Goal: Navigation & Orientation: Find specific page/section

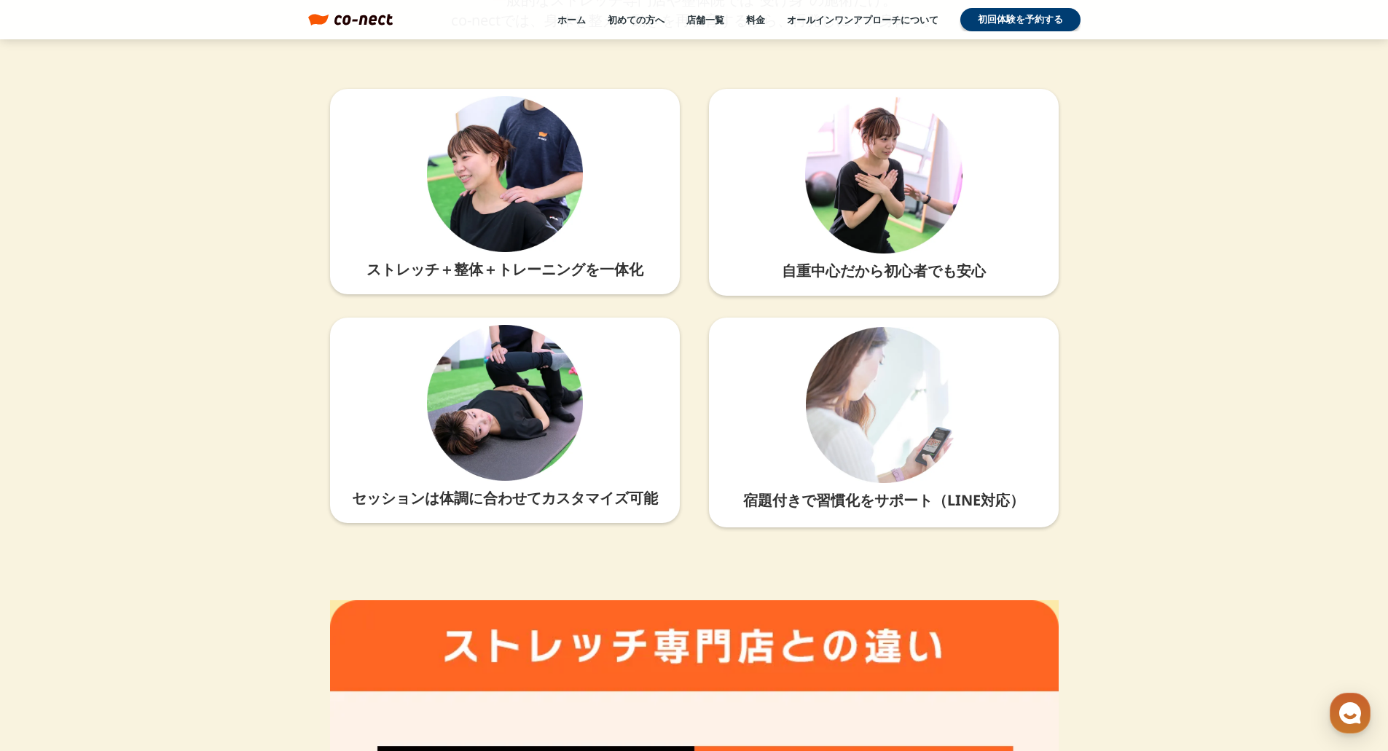
scroll to position [3393, 0]
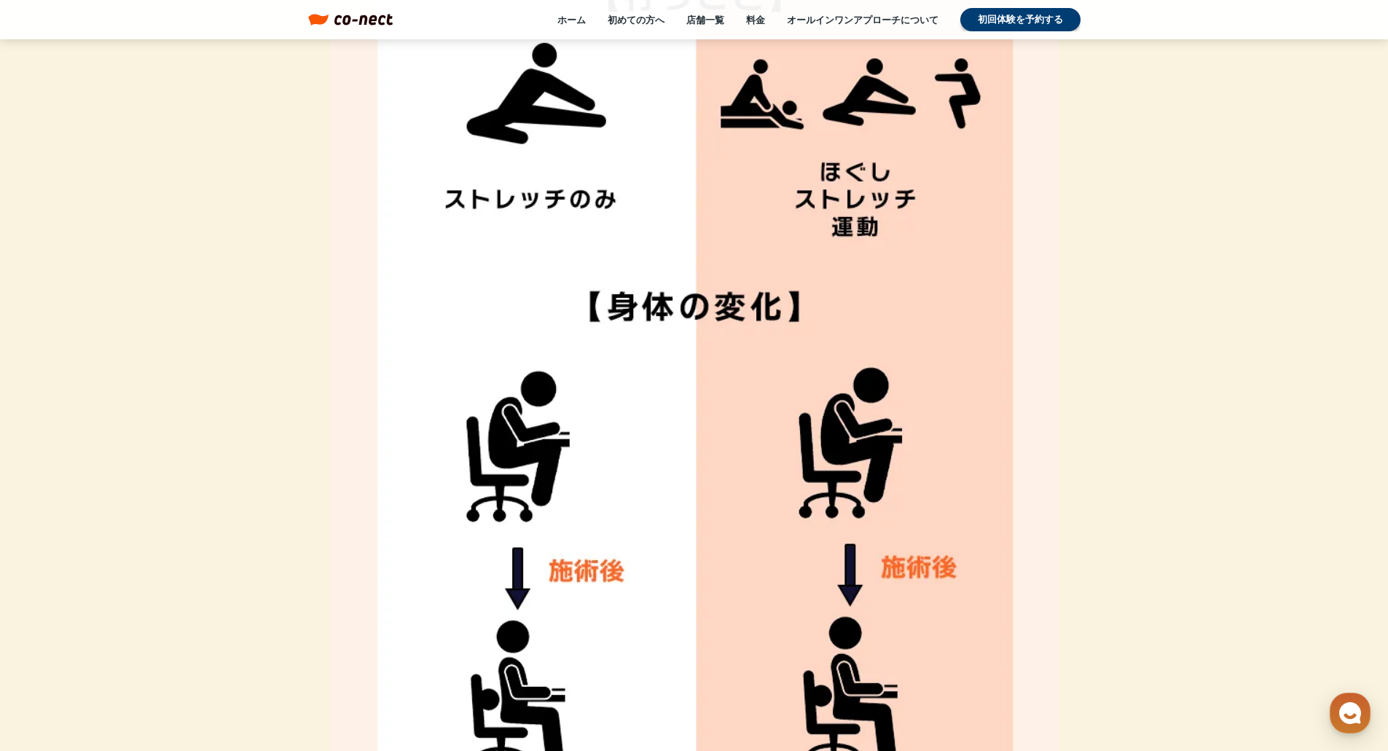
click at [448, 394] on img at bounding box center [694, 477] width 729 height 1478
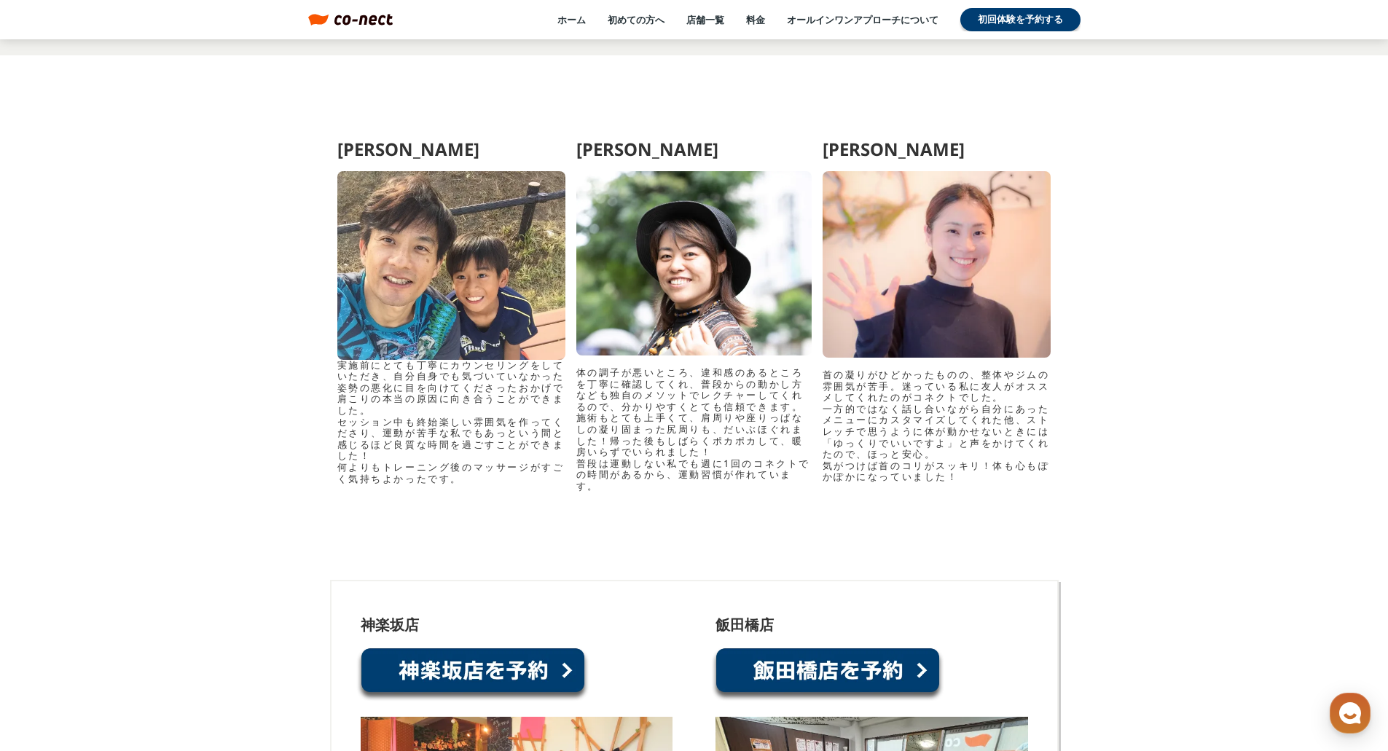
scroll to position [6968, 0]
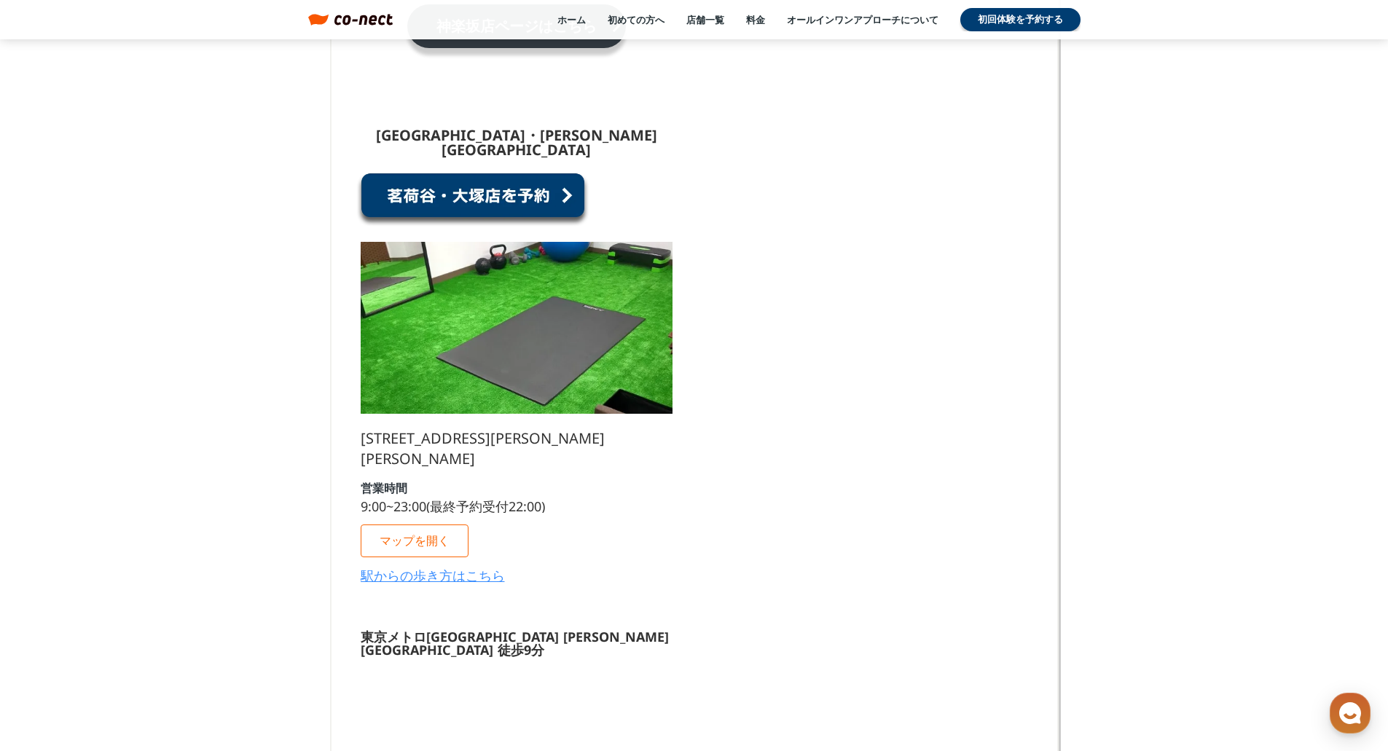
scroll to position [1377, 0]
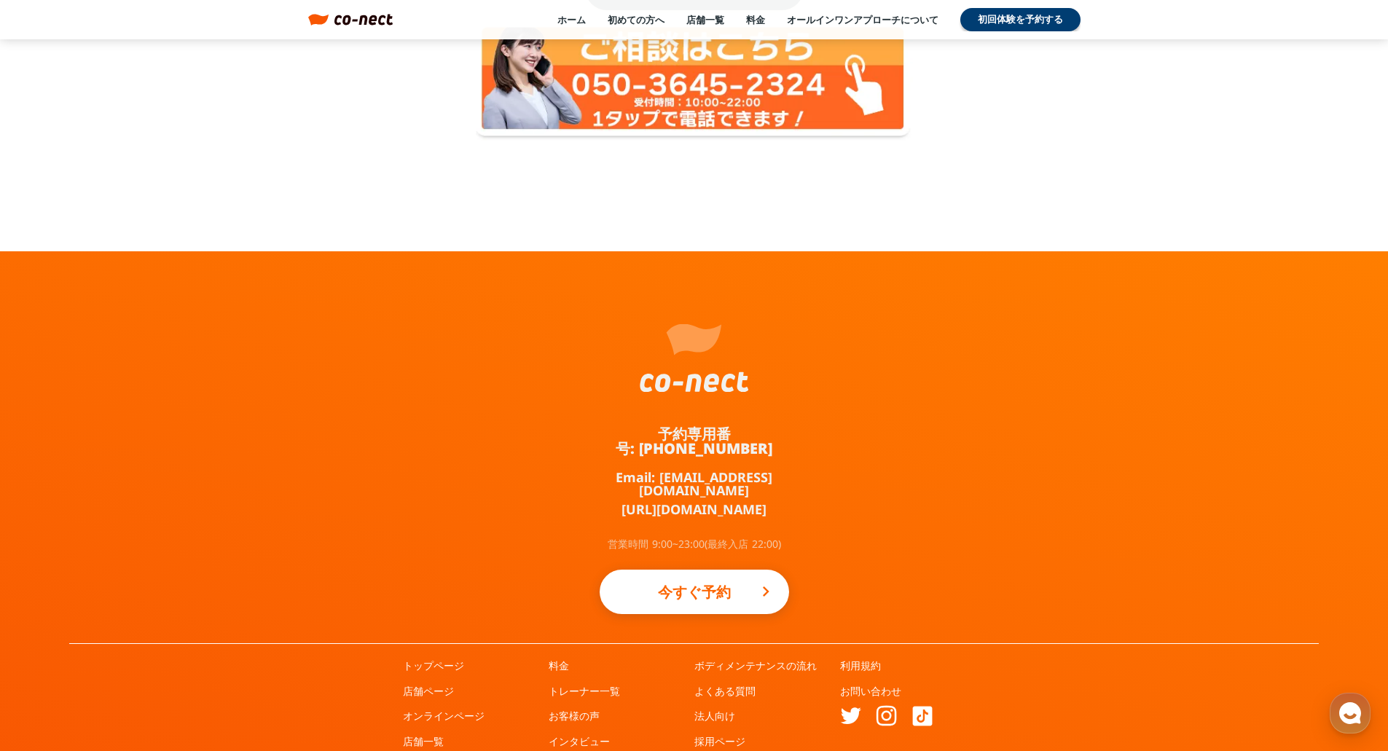
scroll to position [2180, 0]
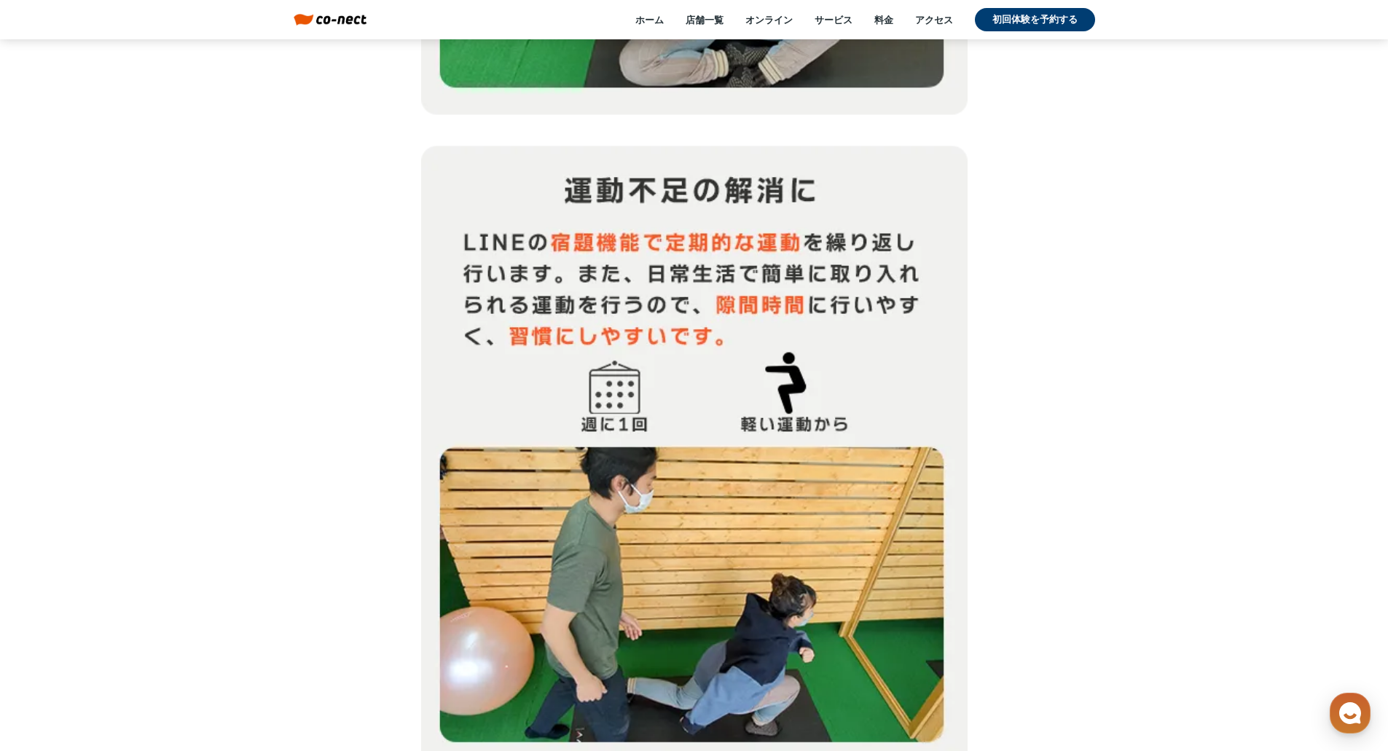
scroll to position [15572, 0]
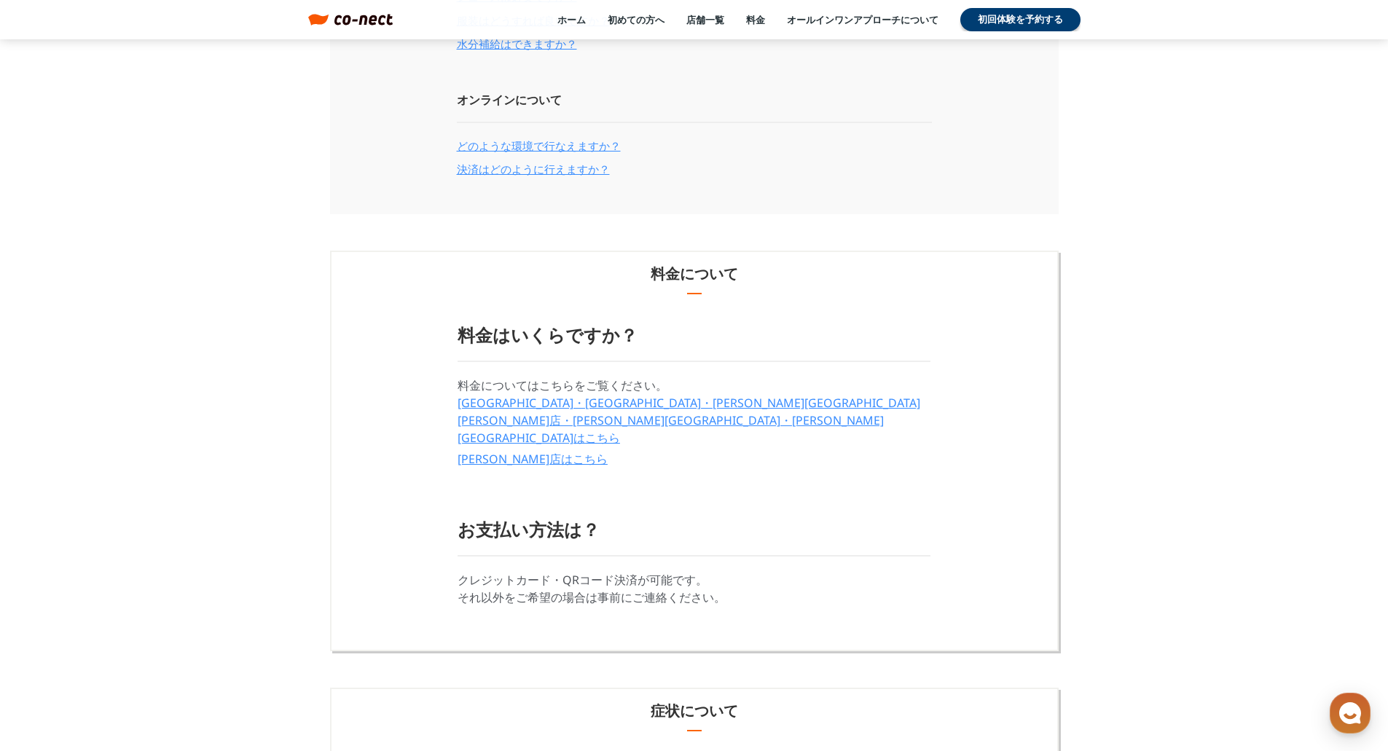
scroll to position [940, 0]
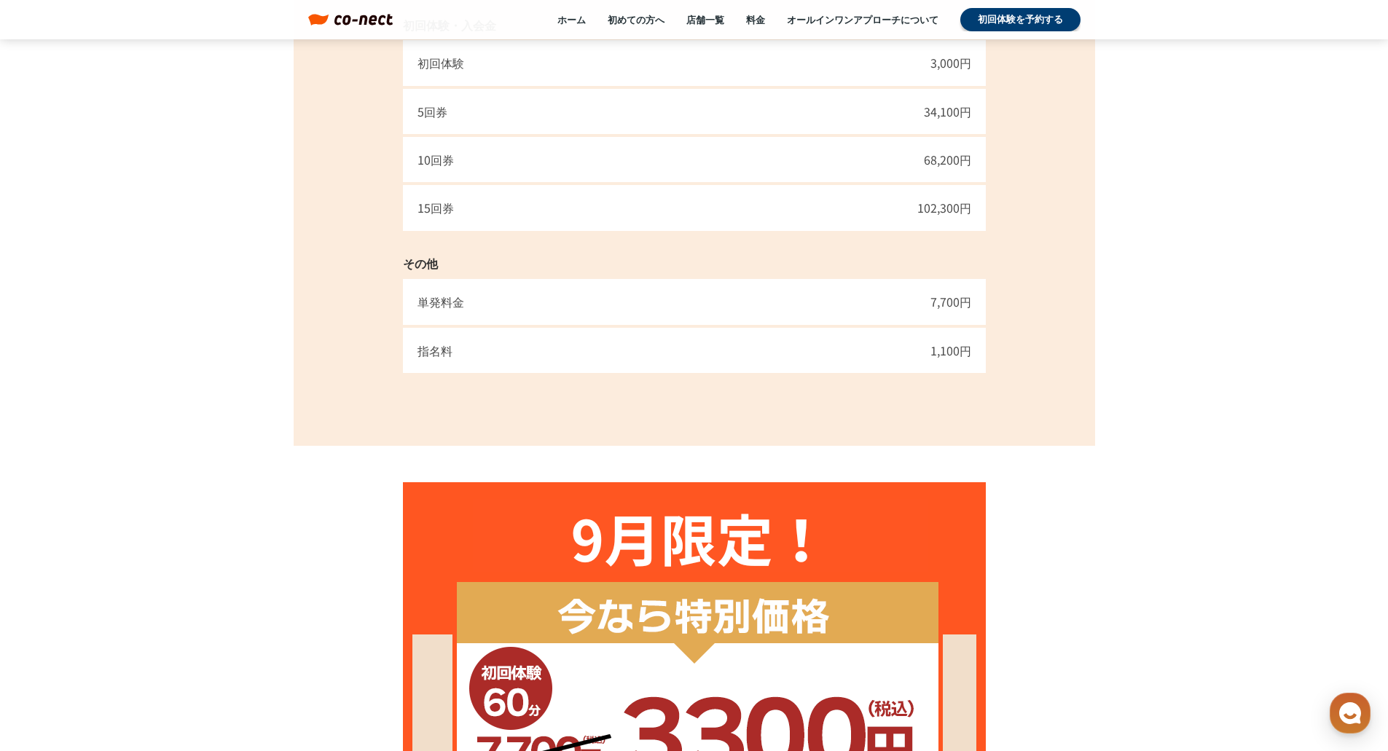
scroll to position [1063, 0]
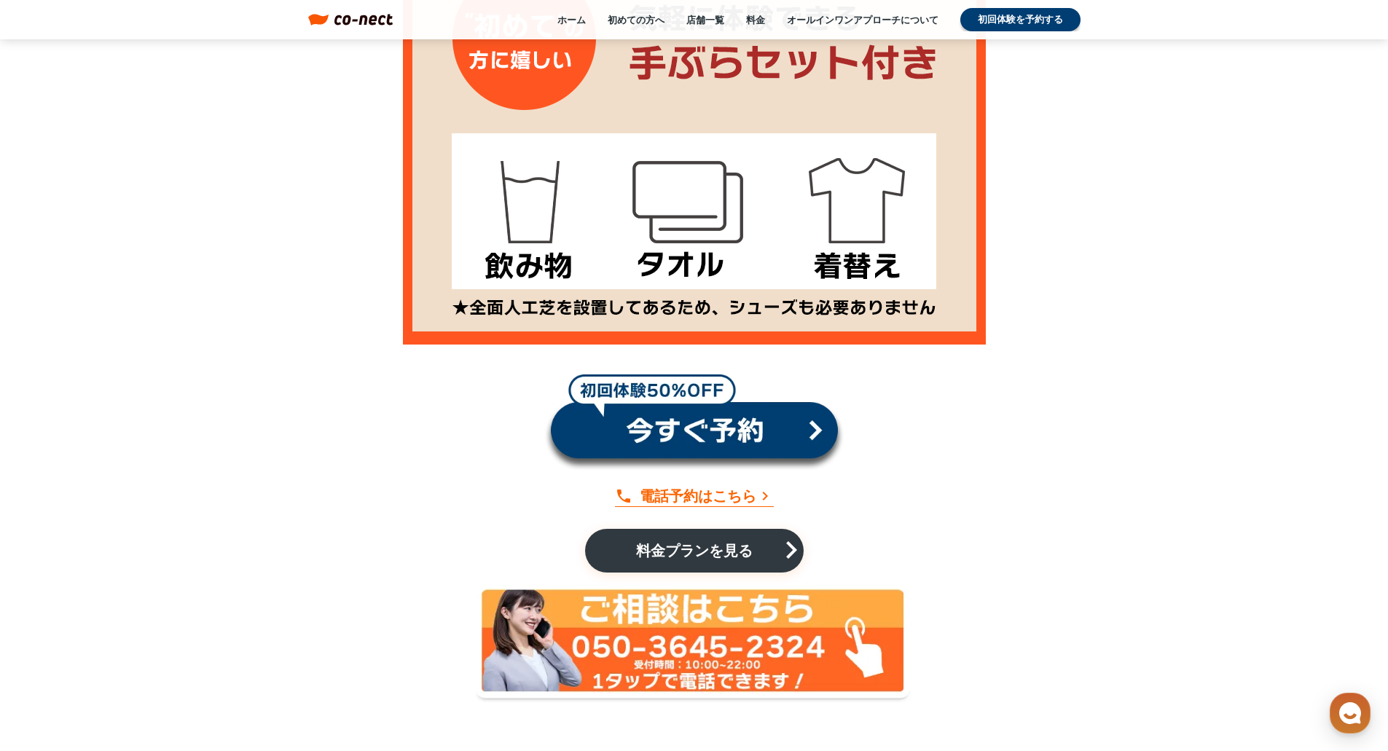
scroll to position [1753, 0]
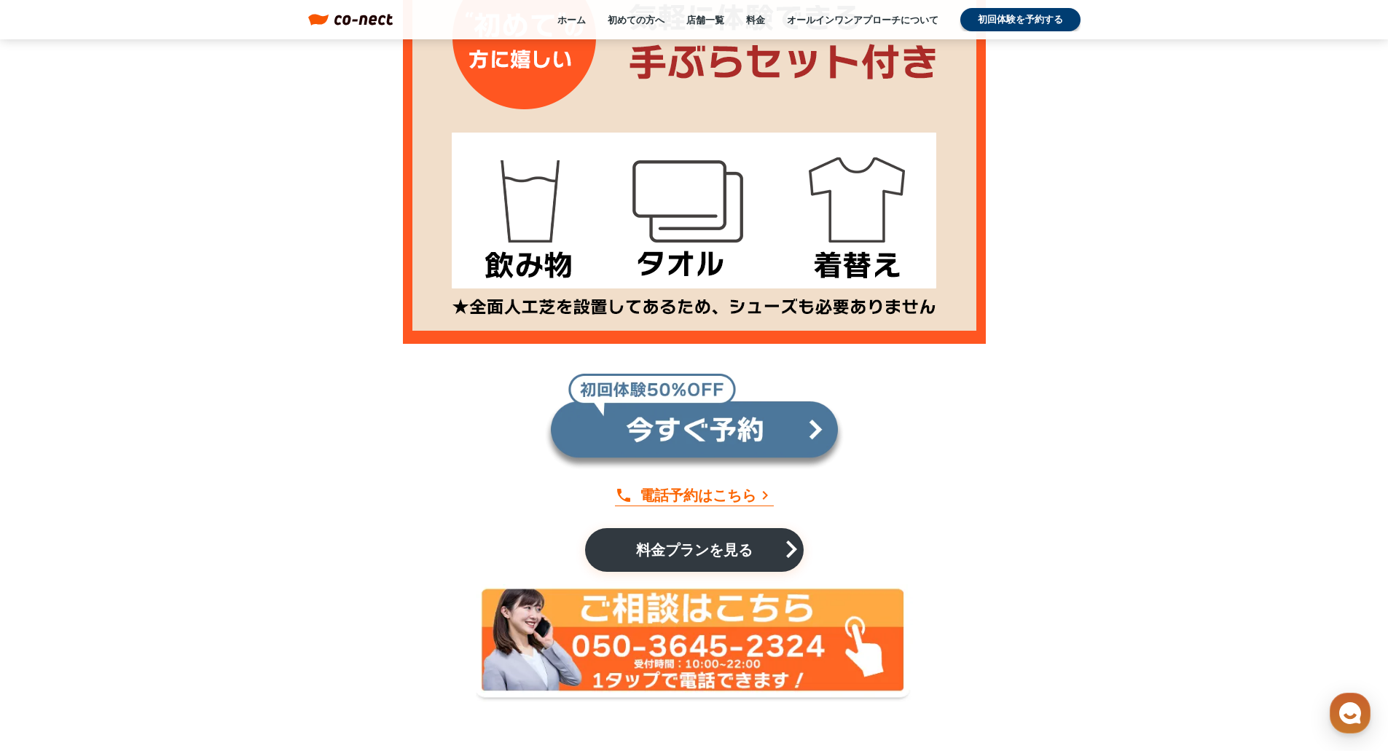
click at [714, 449] on link at bounding box center [694, 422] width 300 height 98
click at [722, 429] on link at bounding box center [694, 422] width 300 height 98
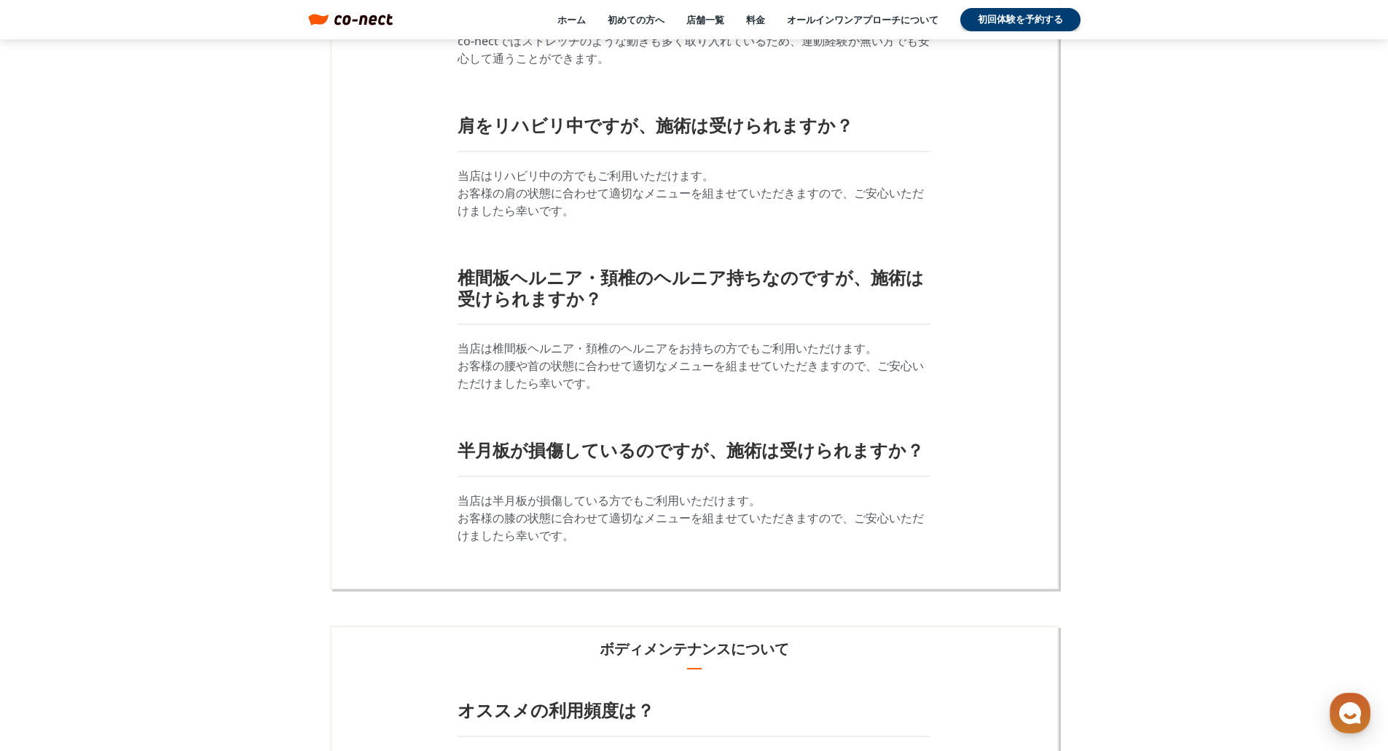
scroll to position [2055, 0]
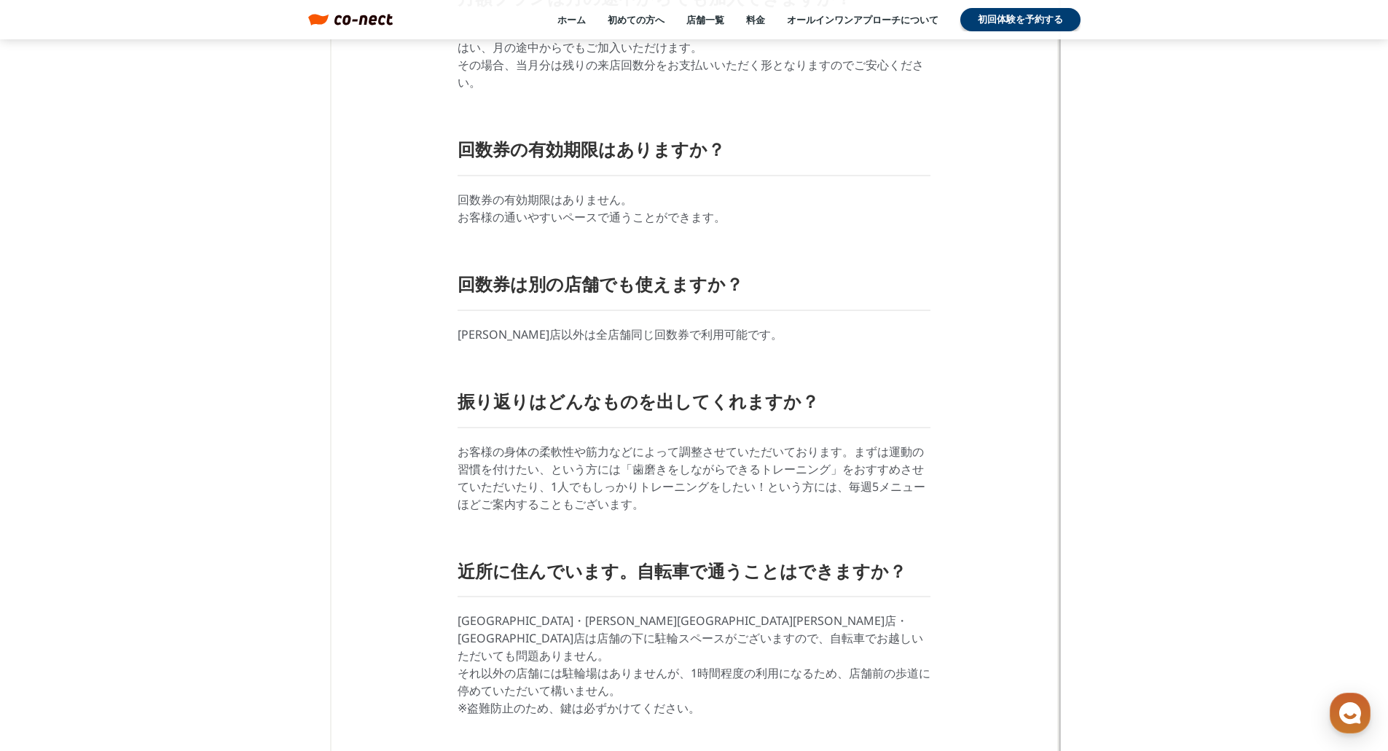
scroll to position [3241, 0]
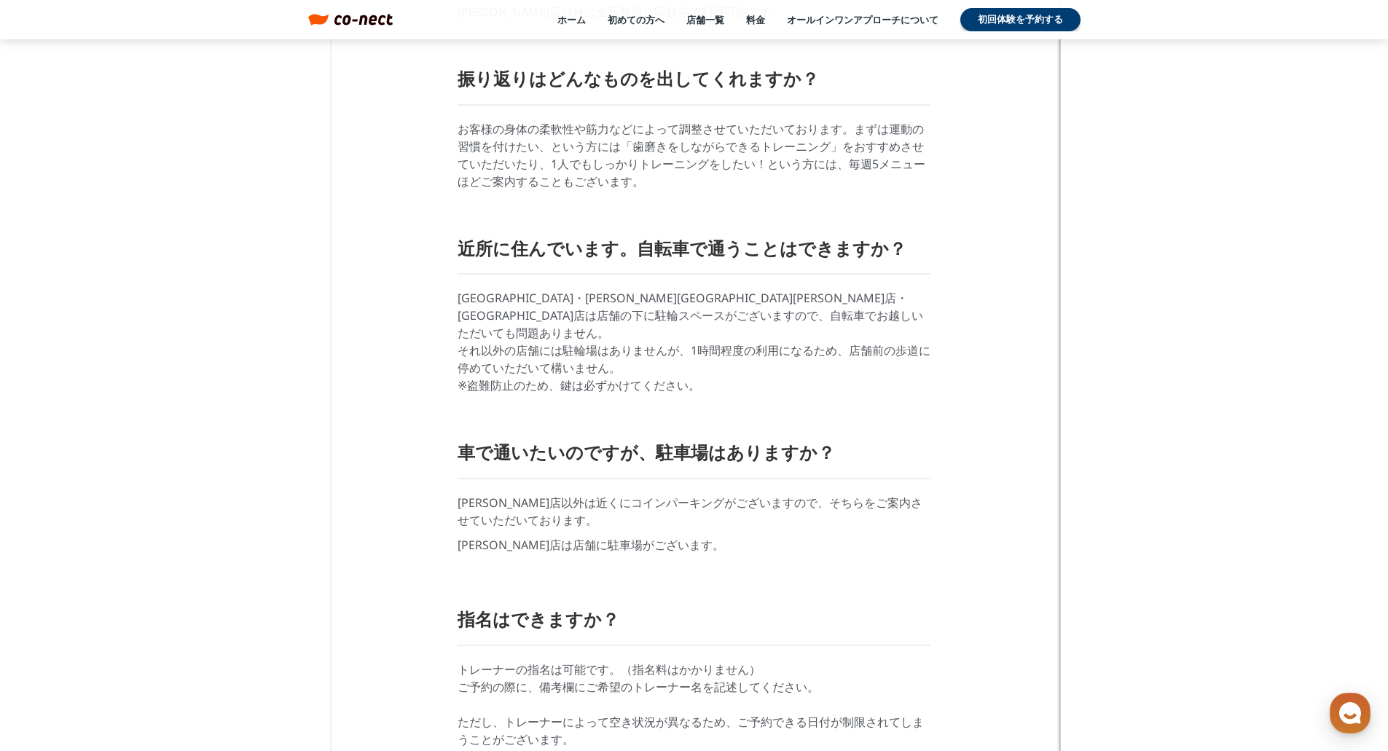
scroll to position [3565, 0]
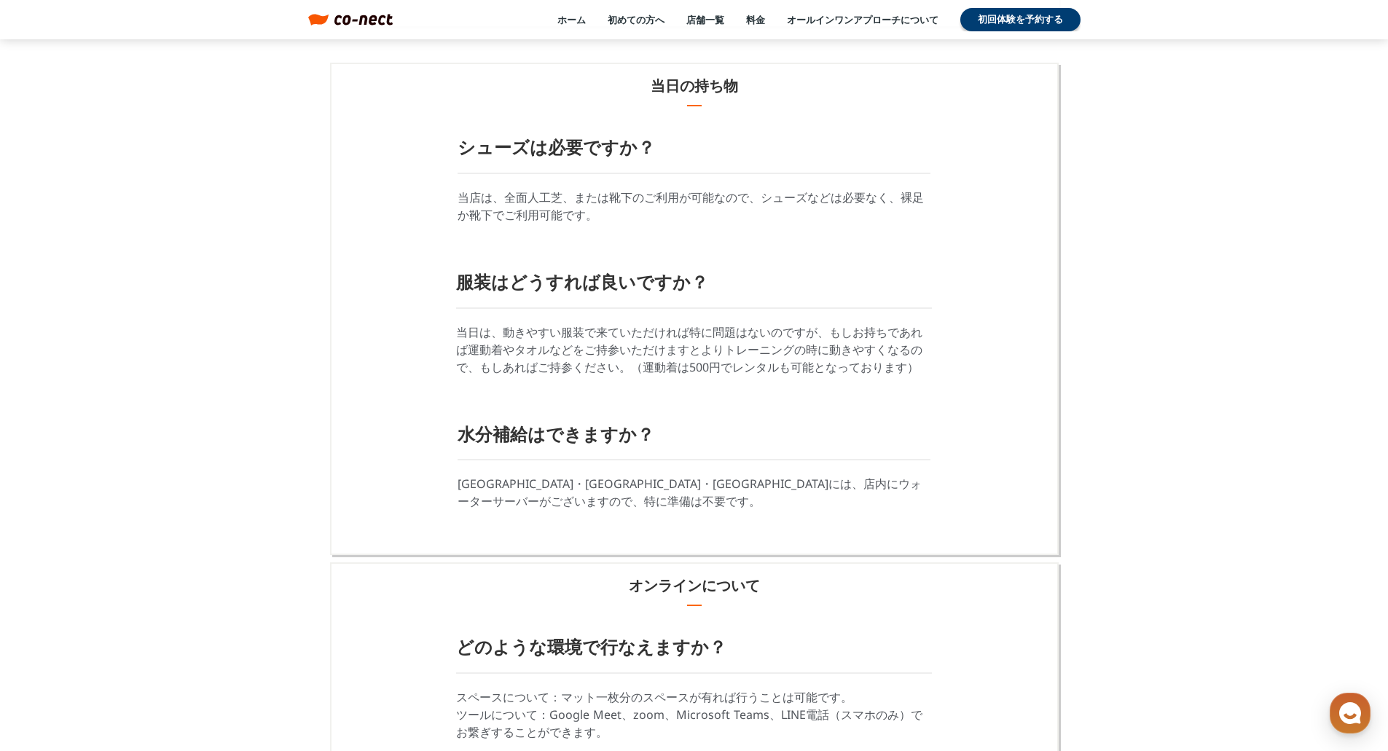
scroll to position [4356, 0]
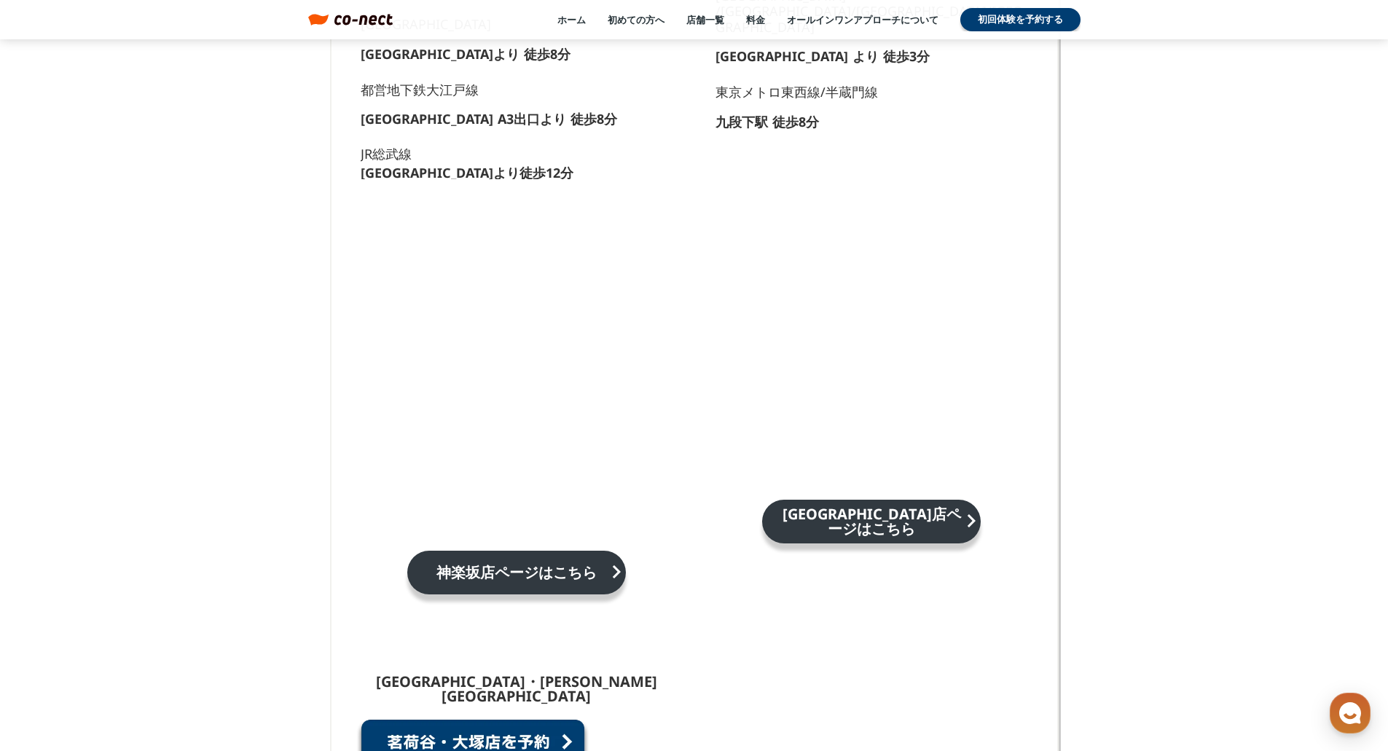
scroll to position [830, 0]
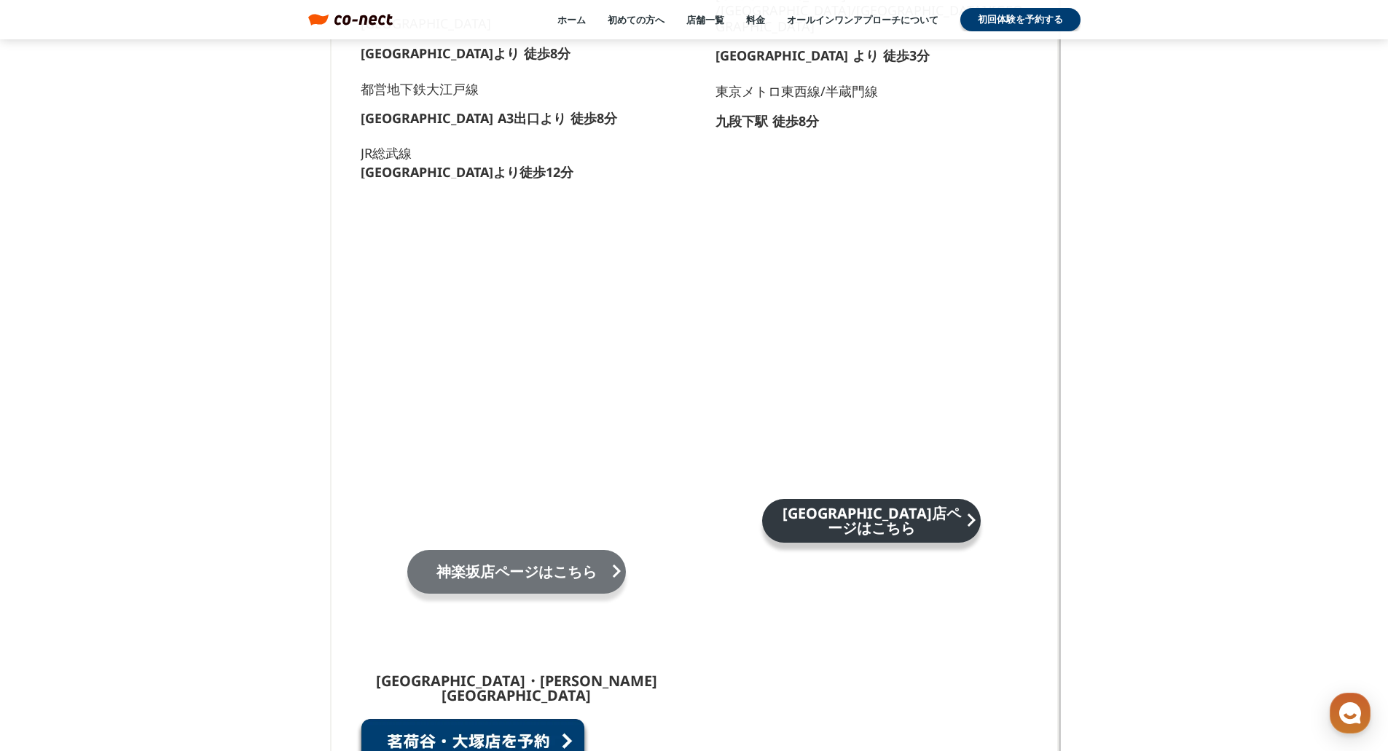
click at [566, 565] on p "神楽坂店ページはこちら" at bounding box center [516, 572] width 189 height 15
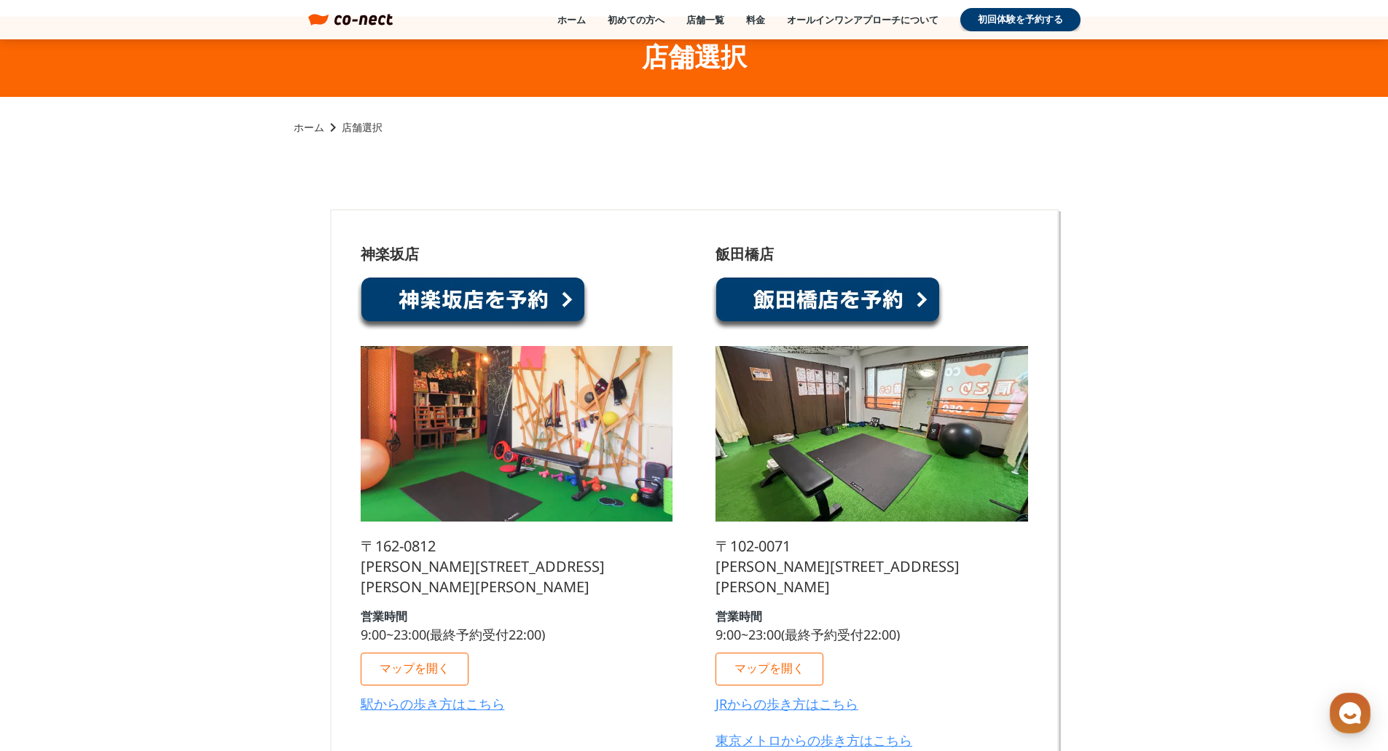
scroll to position [20, 0]
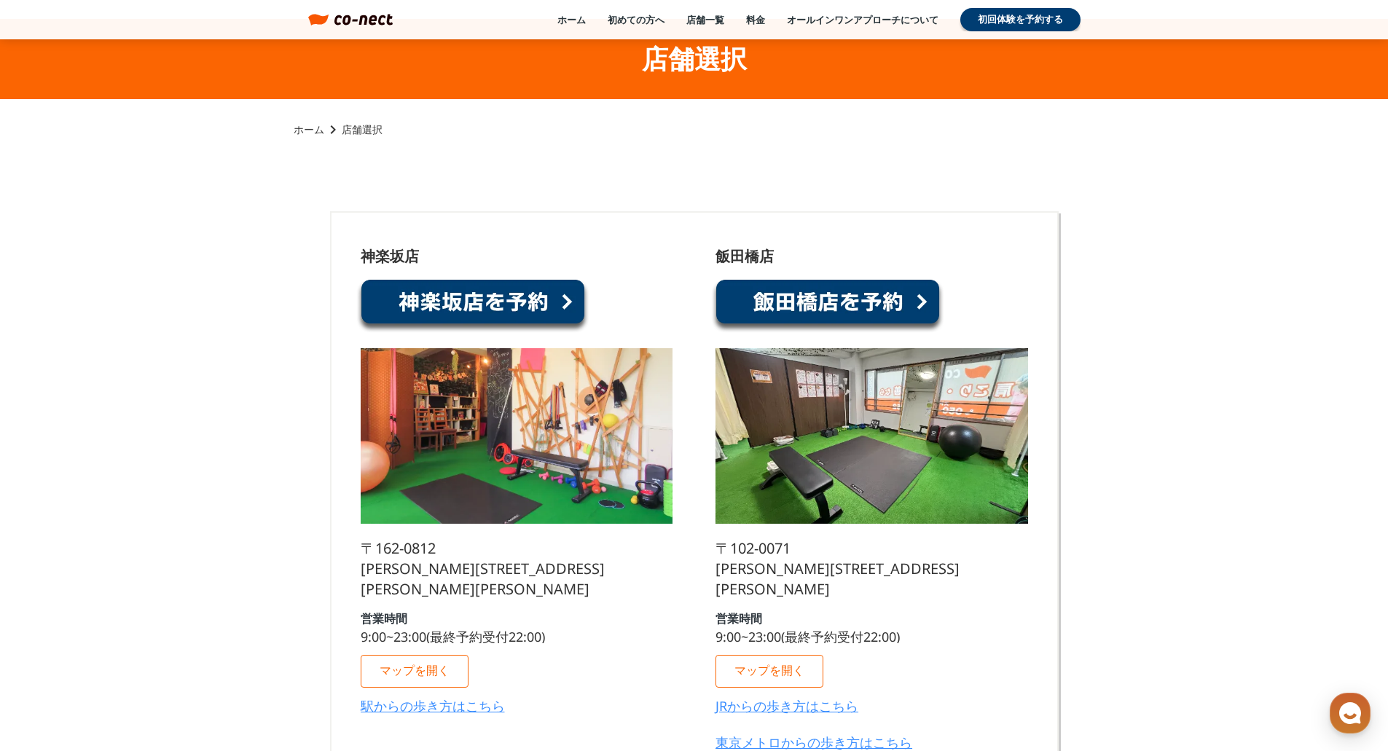
click at [432, 313] on link at bounding box center [472, 305] width 233 height 55
